Goal: Task Accomplishment & Management: Use online tool/utility

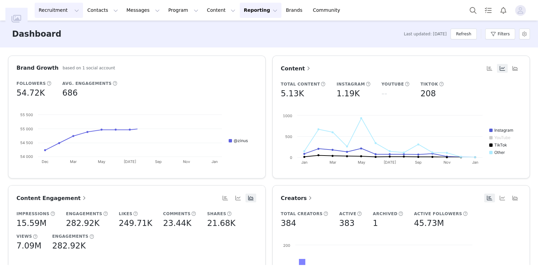
click at [60, 12] on button "Recruitment Recruitment" at bounding box center [59, 10] width 48 height 15
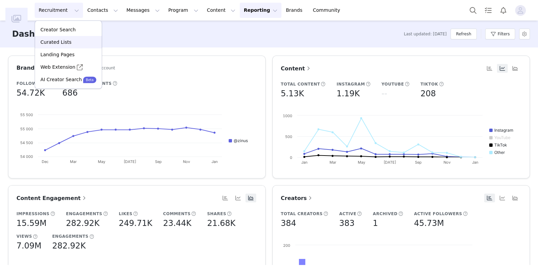
click at [74, 43] on div "Curated Lists" at bounding box center [68, 42] width 59 height 7
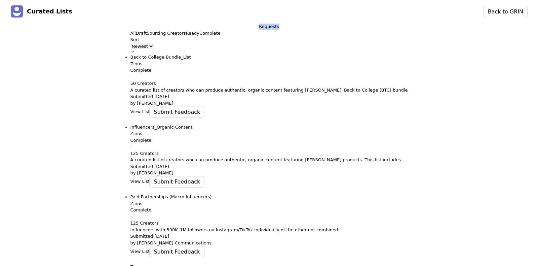
drag, startPoint x: 12, startPoint y: 35, endPoint x: 53, endPoint y: 38, distance: 41.2
click at [259, 30] on div "Requests" at bounding box center [269, 26] width 20 height 7
click at [259, 30] on div at bounding box center [269, 30] width 20 height 0
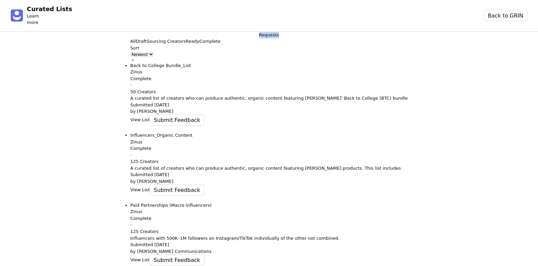
drag, startPoint x: 44, startPoint y: 38, endPoint x: 12, endPoint y: 26, distance: 34.3
click at [259, 32] on div "Requests" at bounding box center [269, 35] width 20 height 7
click at [259, 38] on div "Requests" at bounding box center [269, 35] width 20 height 7
click at [186, 45] on p "Ready" at bounding box center [192, 41] width 13 height 7
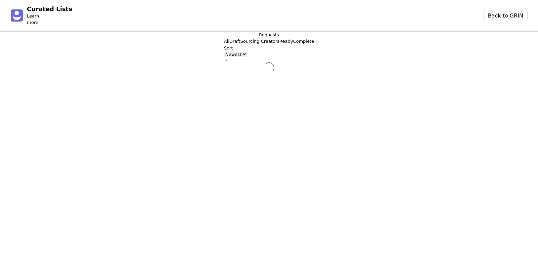
click at [240, 45] on p "Sourcing Creators" at bounding box center [259, 41] width 39 height 7
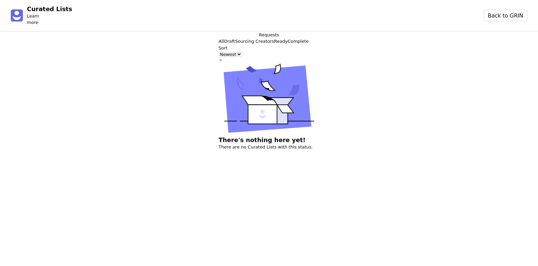
click at [224, 45] on p "Draft" at bounding box center [229, 41] width 11 height 7
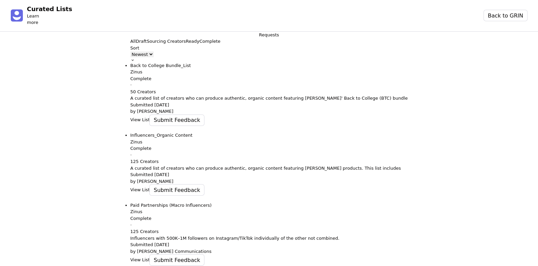
click at [131, 45] on button "All" at bounding box center [133, 41] width 5 height 7
click at [497, 10] on button "Back to GRIN" at bounding box center [505, 15] width 43 height 11
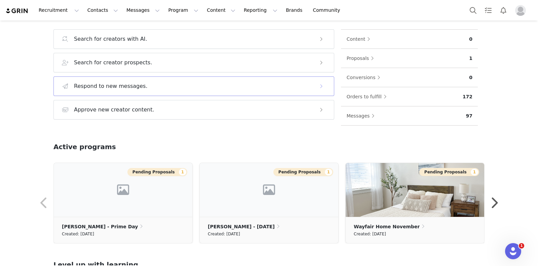
scroll to position [36, 0]
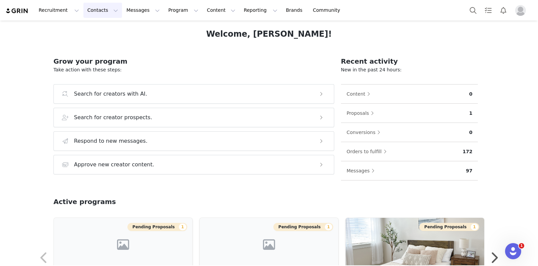
click at [98, 11] on button "Contacts Contacts" at bounding box center [102, 10] width 39 height 15
click at [98, 12] on button "Contacts Contacts" at bounding box center [102, 10] width 39 height 15
click at [112, 30] on div "Creators" at bounding box center [103, 29] width 45 height 7
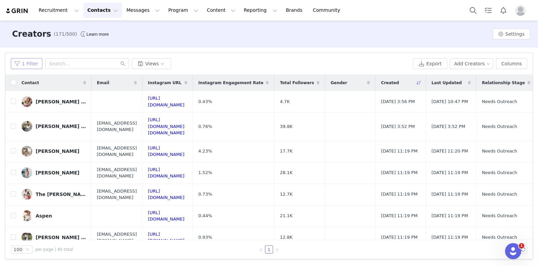
click at [16, 63] on button "1 Filter" at bounding box center [27, 63] width 32 height 11
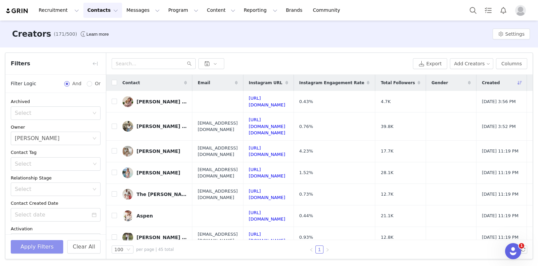
click at [47, 244] on button "Apply Filters" at bounding box center [37, 246] width 52 height 13
click at [96, 65] on button "button" at bounding box center [95, 63] width 11 height 11
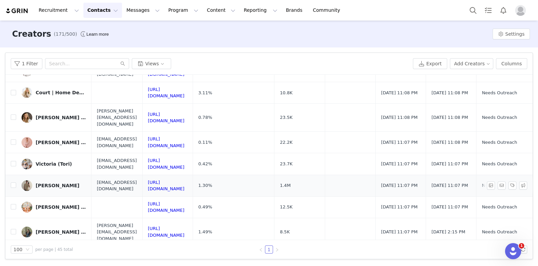
scroll to position [42, 0]
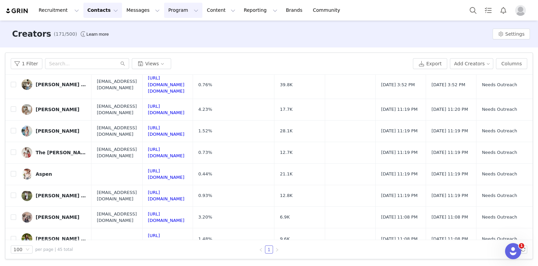
click at [164, 11] on button "Program Program" at bounding box center [183, 10] width 38 height 15
click at [272, 35] on div "Creators (171/500) Learn more Settings" at bounding box center [269, 34] width 538 height 27
click at [14, 82] on input "checkbox" at bounding box center [13, 84] width 5 height 5
checkbox input "true"
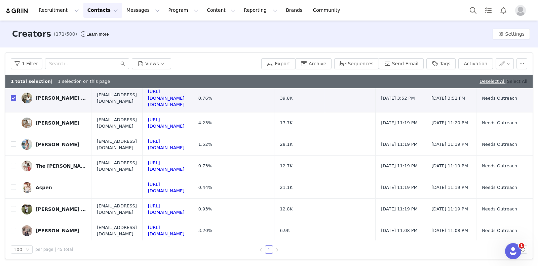
click at [510, 79] on link "Select All" at bounding box center [517, 81] width 20 height 5
checkbox input "true"
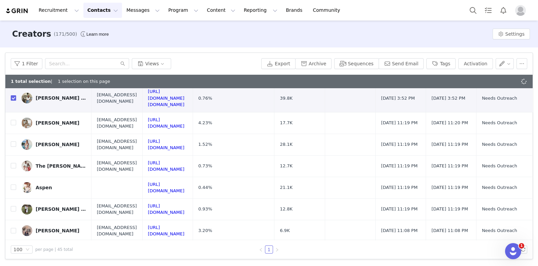
checkbox input "true"
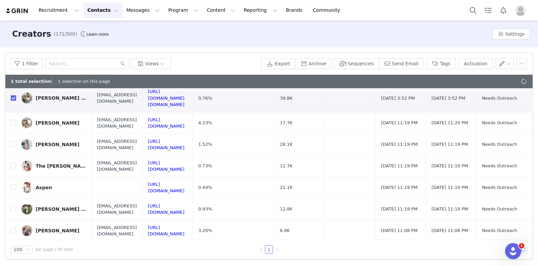
checkbox input "true"
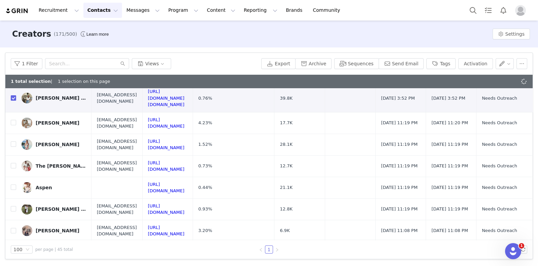
checkbox input "true"
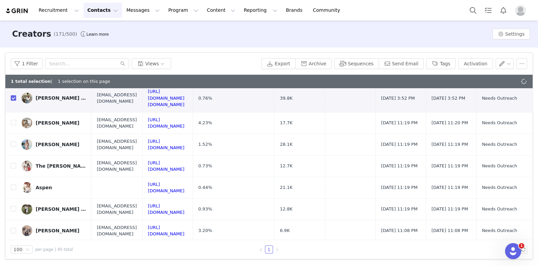
checkbox input "true"
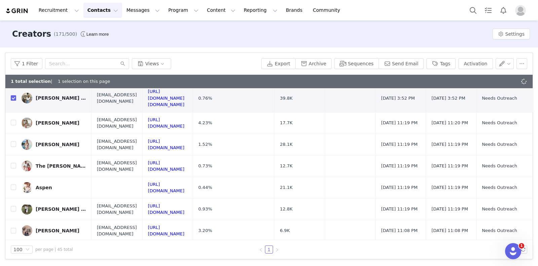
checkbox input "true"
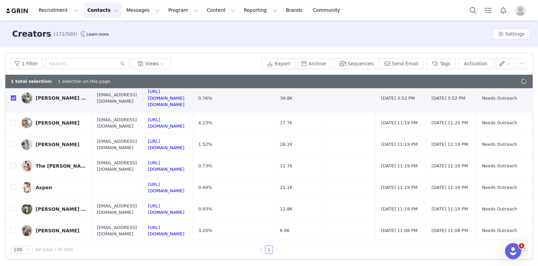
checkbox input "true"
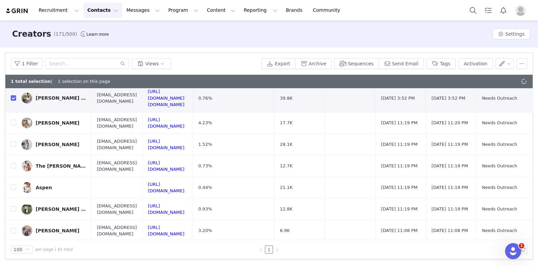
checkbox input "true"
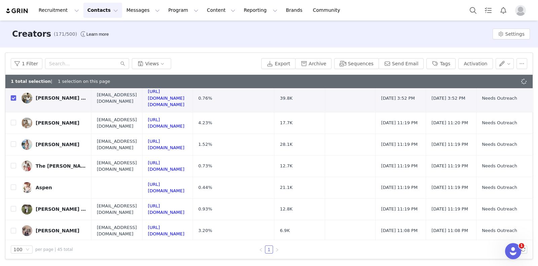
checkbox input "true"
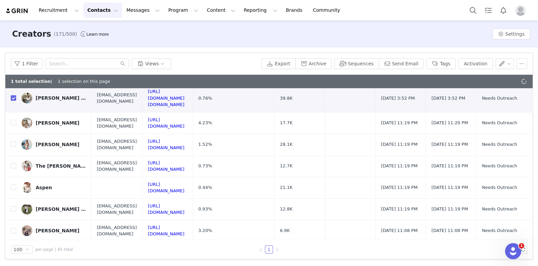
checkbox input "true"
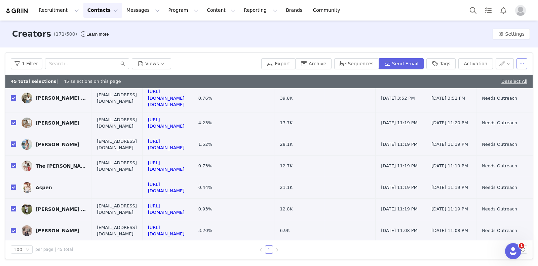
click at [522, 61] on button "button" at bounding box center [522, 63] width 11 height 11
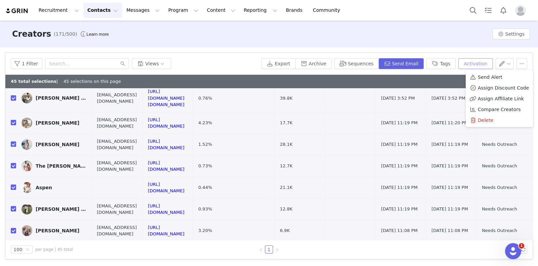
click at [478, 63] on button "Activation" at bounding box center [475, 63] width 34 height 11
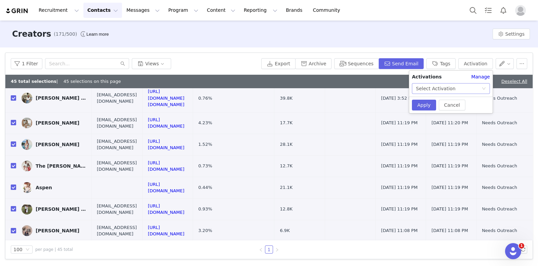
click at [469, 88] on div "Select Activation" at bounding box center [449, 88] width 66 height 10
click at [444, 77] on div "Activations" at bounding box center [441, 76] width 59 height 7
click at [452, 88] on div "Select Activation" at bounding box center [449, 88] width 66 height 10
click at [454, 76] on div "Activations" at bounding box center [441, 76] width 59 height 7
click at [456, 89] on div "Select Activation" at bounding box center [449, 88] width 66 height 10
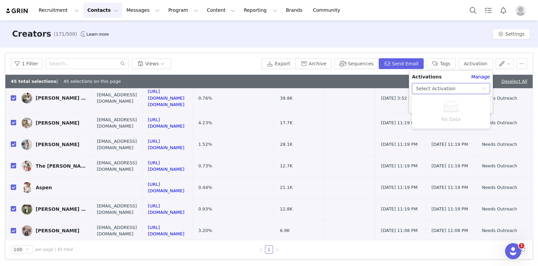
click at [389, 35] on div "Creators (171/500) Learn more Settings" at bounding box center [269, 34] width 538 height 27
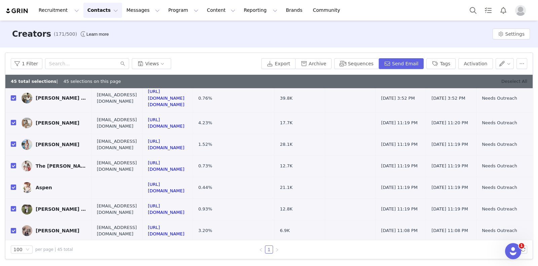
click at [514, 80] on link "Deselect All" at bounding box center [514, 81] width 26 height 5
checkbox input "false"
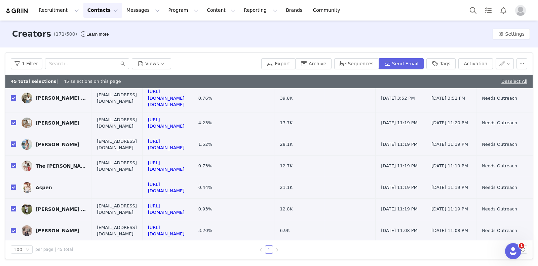
checkbox input "false"
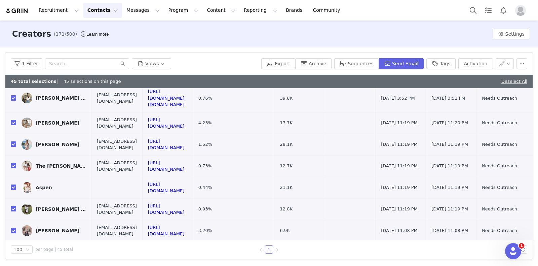
checkbox input "false"
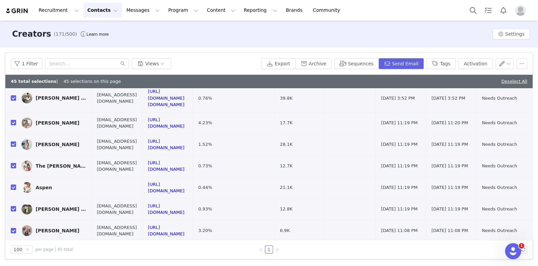
checkbox input "false"
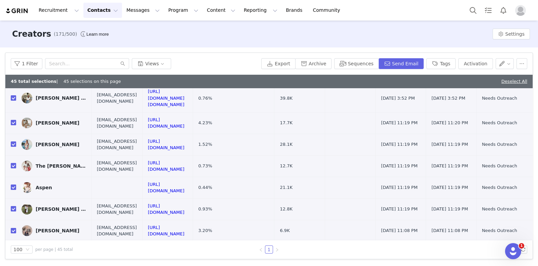
checkbox input "false"
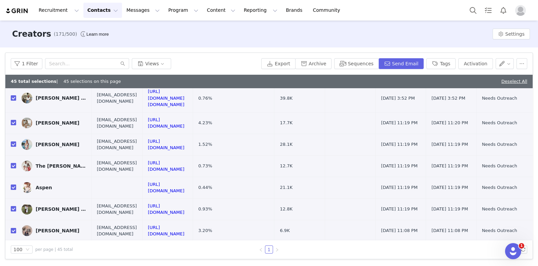
checkbox input "false"
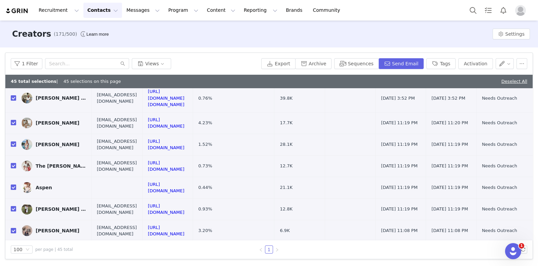
checkbox input "false"
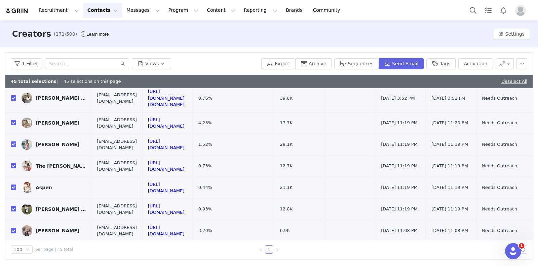
checkbox input "false"
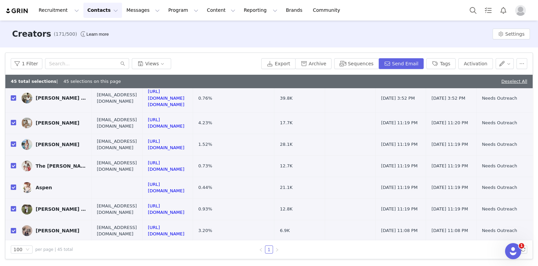
checkbox input "false"
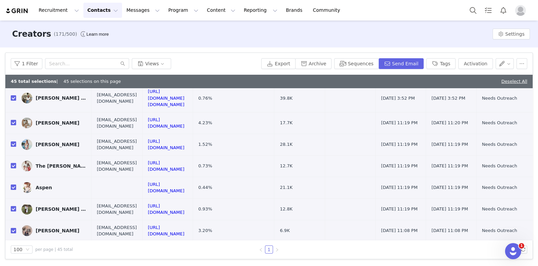
checkbox input "false"
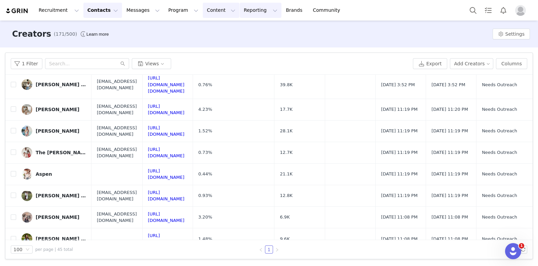
drag, startPoint x: 228, startPoint y: 16, endPoint x: 206, endPoint y: 15, distance: 22.2
click at [240, 16] on button "Reporting Reporting" at bounding box center [261, 10] width 42 height 15
click at [204, 14] on button "Content Content" at bounding box center [221, 10] width 37 height 15
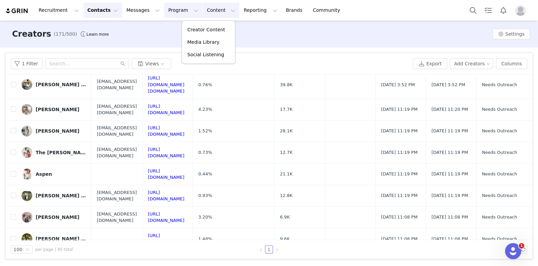
click at [166, 6] on button "Program Program" at bounding box center [183, 10] width 38 height 15
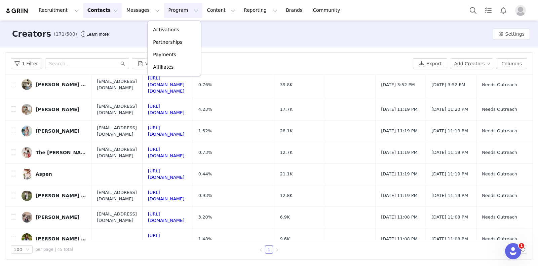
click at [182, 23] on div "Activations Partnerships Payments Affiliates" at bounding box center [174, 49] width 54 height 56
click at [181, 27] on div "Activations" at bounding box center [174, 29] width 45 height 7
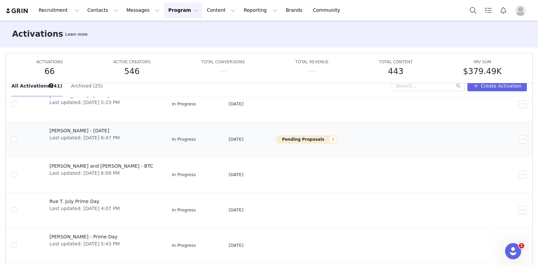
scroll to position [35, 0]
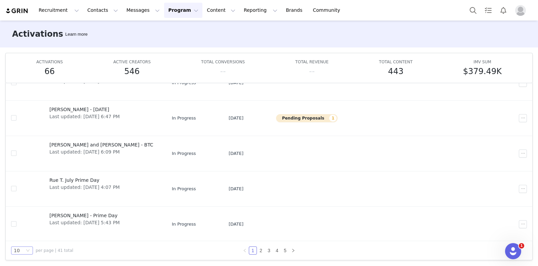
click at [25, 250] on div "10" at bounding box center [22, 250] width 22 height 8
click at [21, 233] on li "50" at bounding box center [22, 237] width 22 height 11
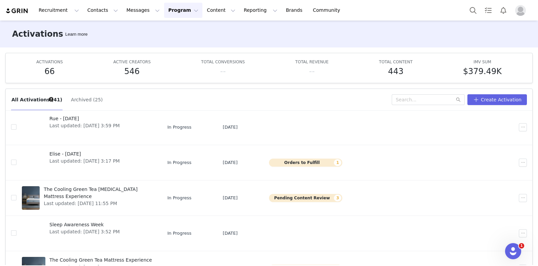
scroll to position [925, 0]
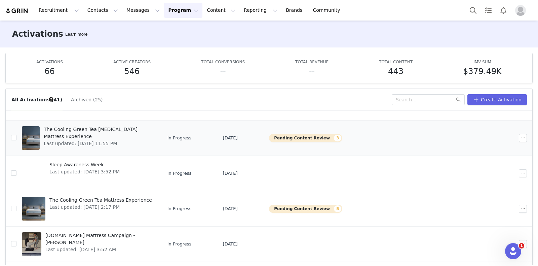
click at [119, 127] on span "The Cooling Green Tea [MEDICAL_DATA] Mattress Experience" at bounding box center [98, 133] width 109 height 14
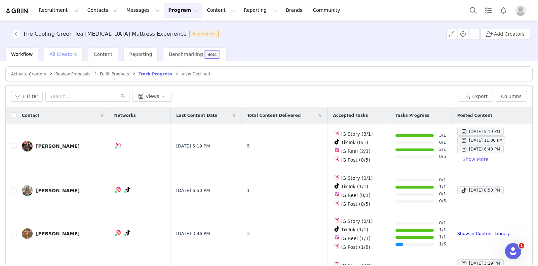
click at [57, 54] on span "All Creators" at bounding box center [62, 53] width 27 height 5
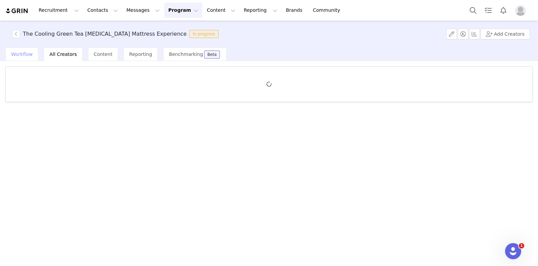
click at [18, 56] on span "Workflow" at bounding box center [22, 53] width 22 height 5
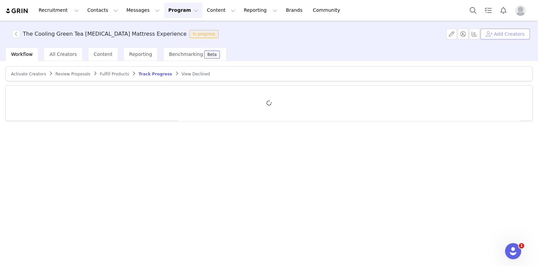
click at [513, 33] on button "Add Creators" at bounding box center [505, 34] width 49 height 11
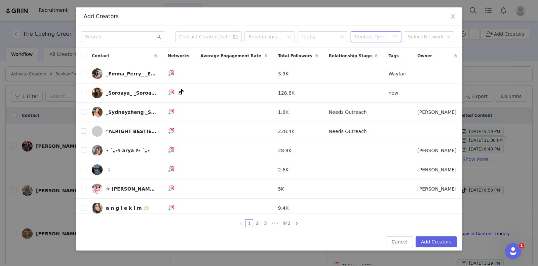
click at [395, 36] on icon "icon: down" at bounding box center [395, 37] width 3 height 2
click at [415, 36] on div "Select Network" at bounding box center [426, 36] width 36 height 7
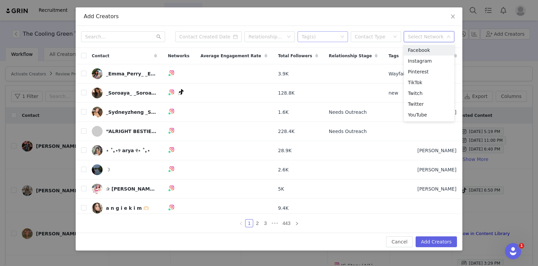
click at [316, 41] on div "Tag(s)" at bounding box center [320, 37] width 41 height 10
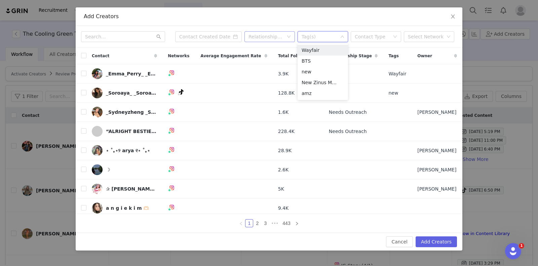
click at [269, 38] on div "Relationship Stage" at bounding box center [266, 36] width 35 height 7
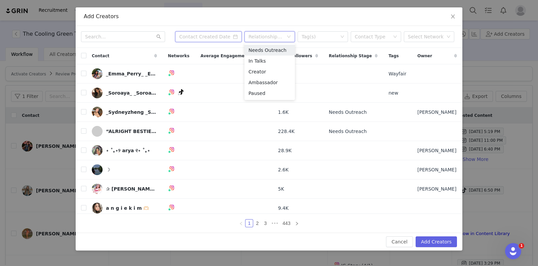
click at [215, 37] on input at bounding box center [208, 36] width 67 height 11
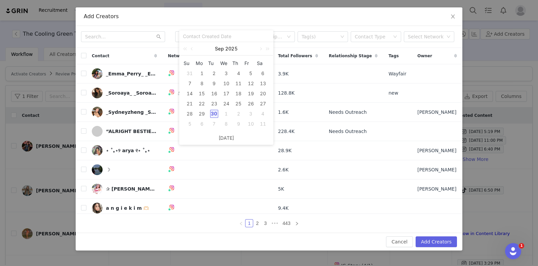
click at [245, 15] on div "Add Creators" at bounding box center [269, 16] width 371 height 7
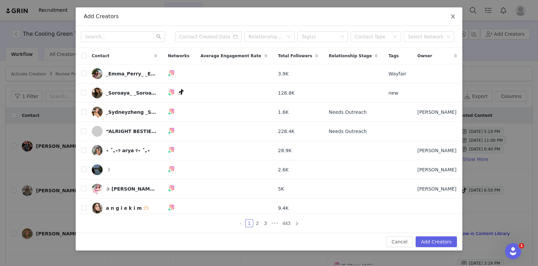
click at [458, 19] on span "Close" at bounding box center [453, 16] width 19 height 19
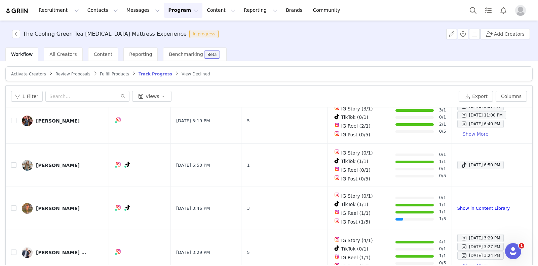
click at [524, 10] on img "Profile" at bounding box center [520, 10] width 11 height 11
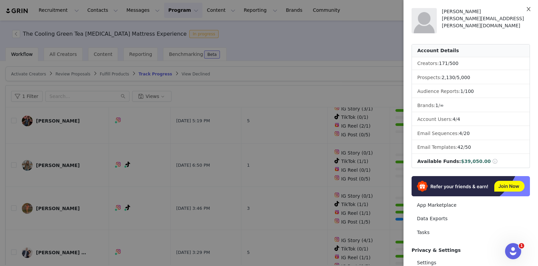
click at [525, 9] on button "Close" at bounding box center [528, 9] width 19 height 19
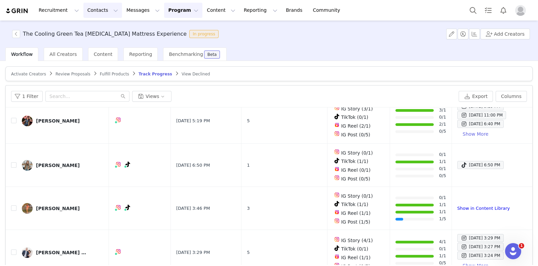
click at [105, 13] on button "Contacts Contacts" at bounding box center [102, 10] width 39 height 15
click at [106, 28] on div "Creators" at bounding box center [103, 29] width 45 height 7
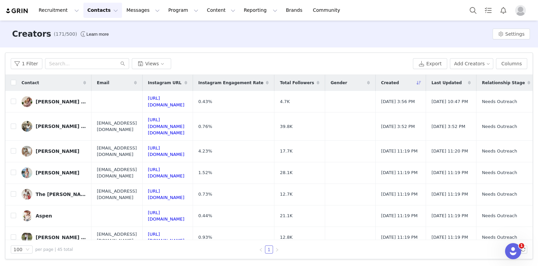
click at [24, 14] on div "Recruitment Recruitment Creator Search Curated Lists Landing Pages Web Extensio…" at bounding box center [176, 10] width 342 height 15
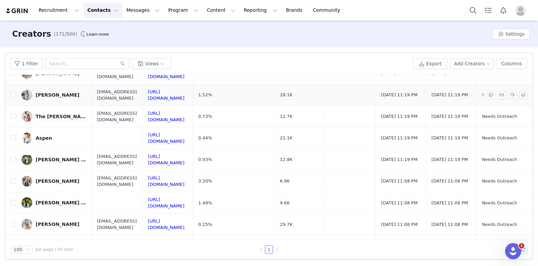
scroll to position [126, 0]
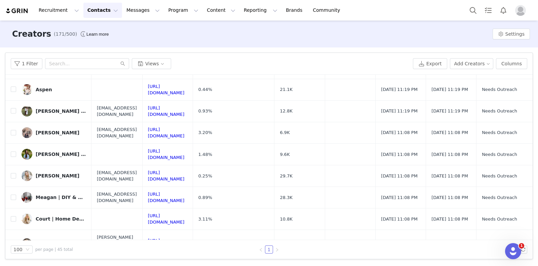
click at [521, 13] on img "Profile" at bounding box center [520, 10] width 11 height 11
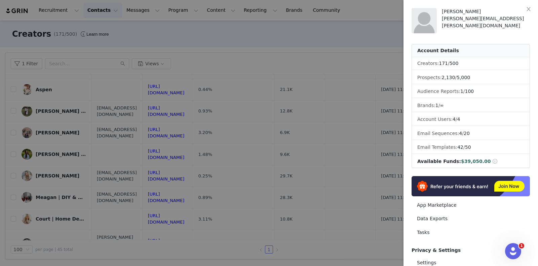
click at [297, 22] on div at bounding box center [269, 133] width 538 height 266
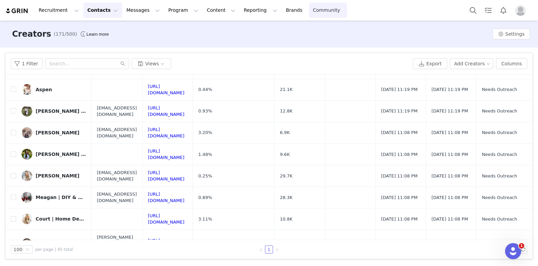
click at [309, 10] on link "Community Community" at bounding box center [328, 10] width 38 height 15
click at [528, 5] on button "Profile" at bounding box center [522, 10] width 22 height 11
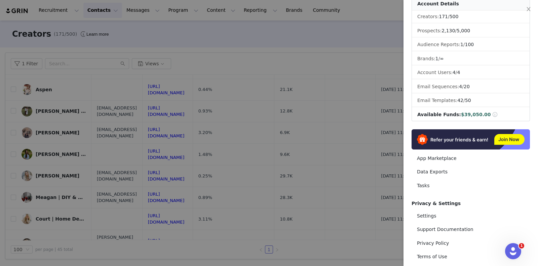
scroll to position [73, 0]
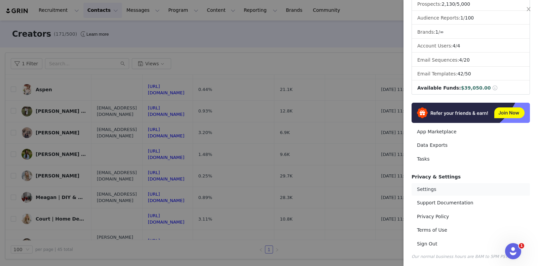
click at [446, 190] on link "Settings" at bounding box center [471, 189] width 118 height 12
select select "UTC"
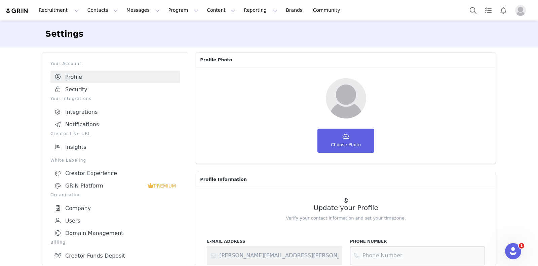
click at [18, 12] on img at bounding box center [17, 11] width 24 height 6
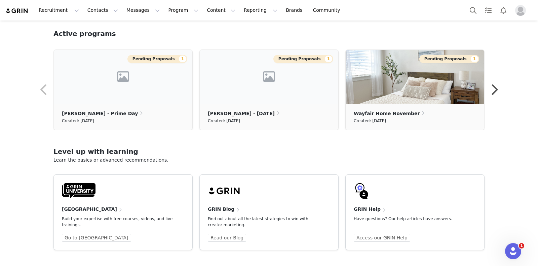
scroll to position [204, 0]
click at [368, 233] on link "Access our GRIN Help" at bounding box center [382, 237] width 57 height 8
